Goal: Task Accomplishment & Management: Use online tool/utility

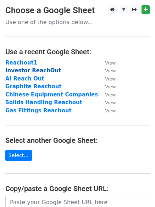
click at [35, 71] on strong "Investor ReachOut" at bounding box center [33, 70] width 56 height 6
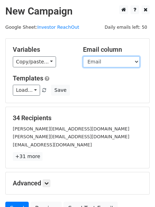
click at [132, 62] on select "Company Email Company2 Email2" at bounding box center [111, 61] width 57 height 11
select select "Email2"
click at [83, 56] on select "Company Email Company2 Email2" at bounding box center [111, 61] width 57 height 11
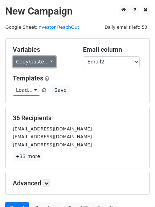
click at [48, 61] on link "Copy/paste..." at bounding box center [34, 61] width 43 height 11
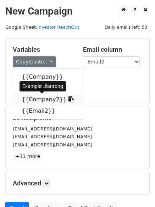
click at [46, 97] on link "{{Company2}}" at bounding box center [47, 99] width 69 height 11
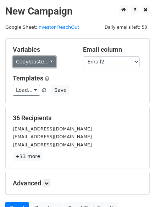
click at [46, 62] on link "Copy/paste..." at bounding box center [34, 61] width 43 height 11
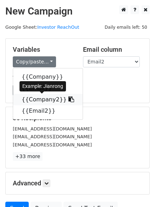
click at [68, 97] on icon at bounding box center [71, 99] width 6 height 6
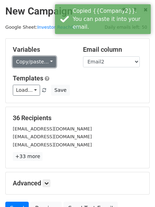
click at [43, 63] on link "Copy/paste..." at bounding box center [34, 61] width 43 height 11
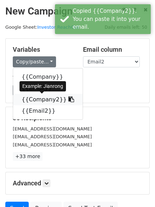
click at [27, 100] on link "{{Company2}}" at bounding box center [47, 99] width 69 height 11
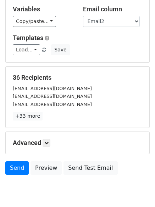
scroll to position [68, 0]
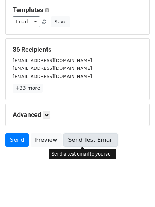
click at [75, 141] on link "Send Test Email" at bounding box center [90, 139] width 54 height 13
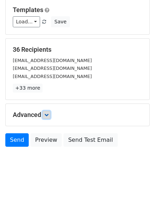
click at [47, 116] on icon at bounding box center [46, 115] width 4 height 4
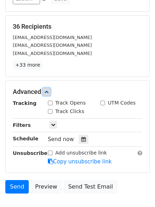
scroll to position [104, 0]
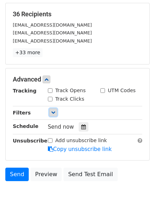
click at [54, 115] on link at bounding box center [53, 112] width 8 height 8
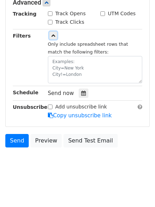
scroll to position [181, 0]
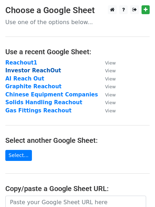
click at [41, 71] on strong "Investor ReachOut" at bounding box center [33, 70] width 56 height 6
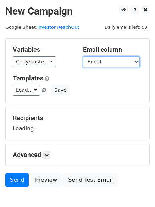
click at [116, 64] on select "Company Email Company2 Email2" at bounding box center [111, 61] width 57 height 11
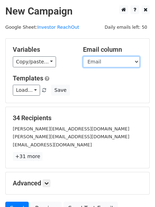
select select "Email2"
click at [83, 56] on select "Company Email Company2 Email2" at bounding box center [111, 61] width 57 height 11
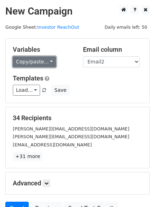
click at [44, 62] on link "Copy/paste..." at bounding box center [34, 61] width 43 height 11
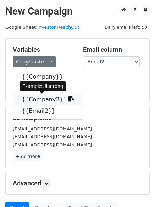
click at [40, 100] on link "{{Company2}}" at bounding box center [47, 99] width 69 height 11
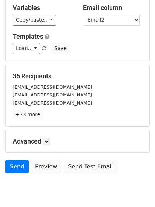
scroll to position [68, 0]
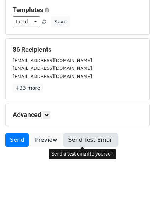
click at [90, 142] on link "Send Test Email" at bounding box center [90, 139] width 54 height 13
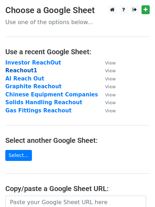
click at [26, 73] on strong "Reachout1" at bounding box center [21, 70] width 32 height 6
